Goal: Find contact information: Find contact information

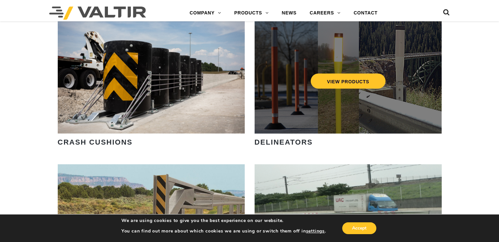
scroll to position [525, 0]
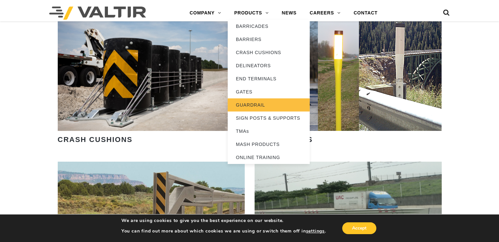
click at [262, 105] on link "GUARDRAIL" at bounding box center [269, 104] width 82 height 13
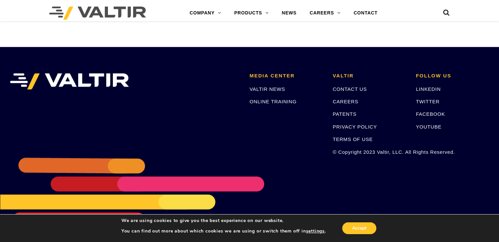
scroll to position [741, 0]
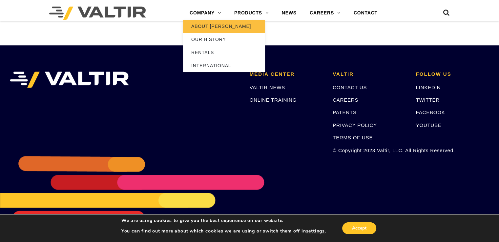
click at [207, 25] on link "ABOUT [PERSON_NAME]" at bounding box center [224, 26] width 82 height 13
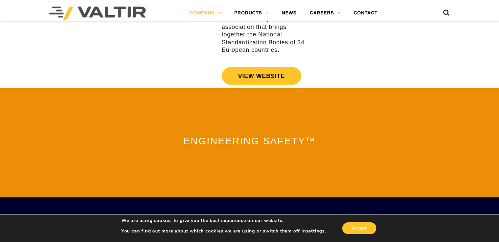
scroll to position [1547, 0]
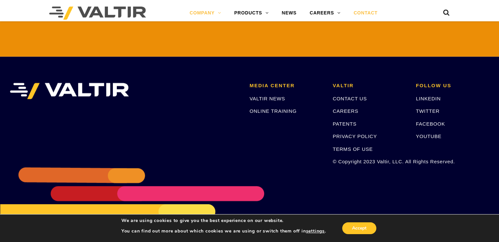
click at [366, 11] on link "CONTACT" at bounding box center [365, 13] width 37 height 13
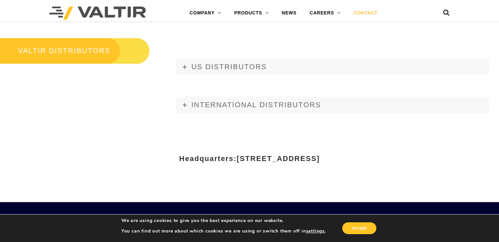
scroll to position [692, 0]
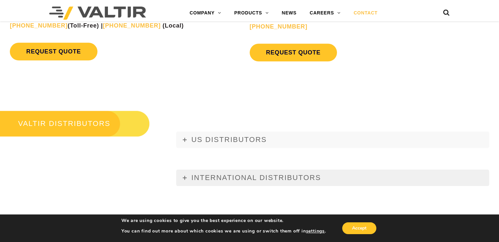
click at [239, 177] on span "INTERNATIONAL DISTRIBUTORS" at bounding box center [256, 177] width 130 height 8
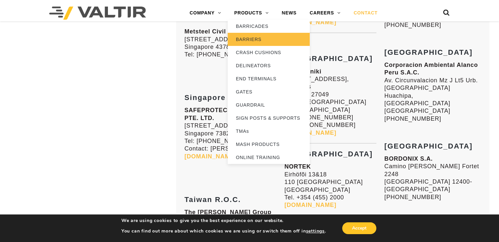
scroll to position [1545, 0]
